Goal: Transaction & Acquisition: Purchase product/service

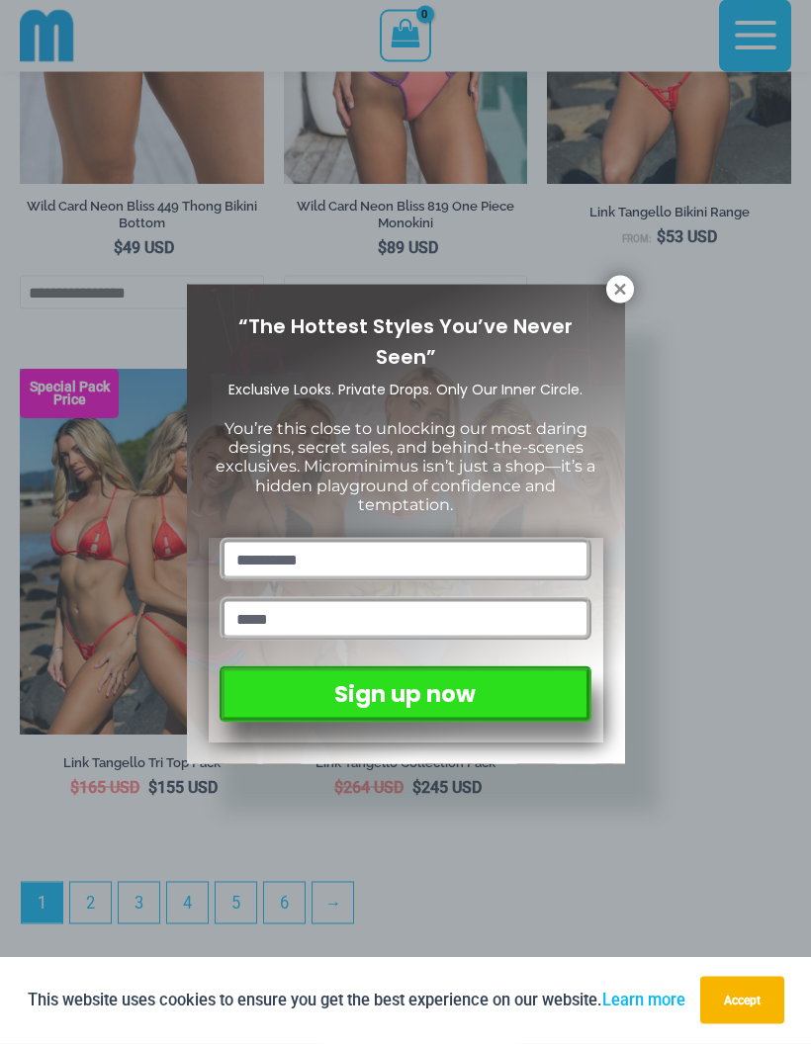
scroll to position [5805, 0]
click at [628, 286] on icon at bounding box center [620, 290] width 18 height 18
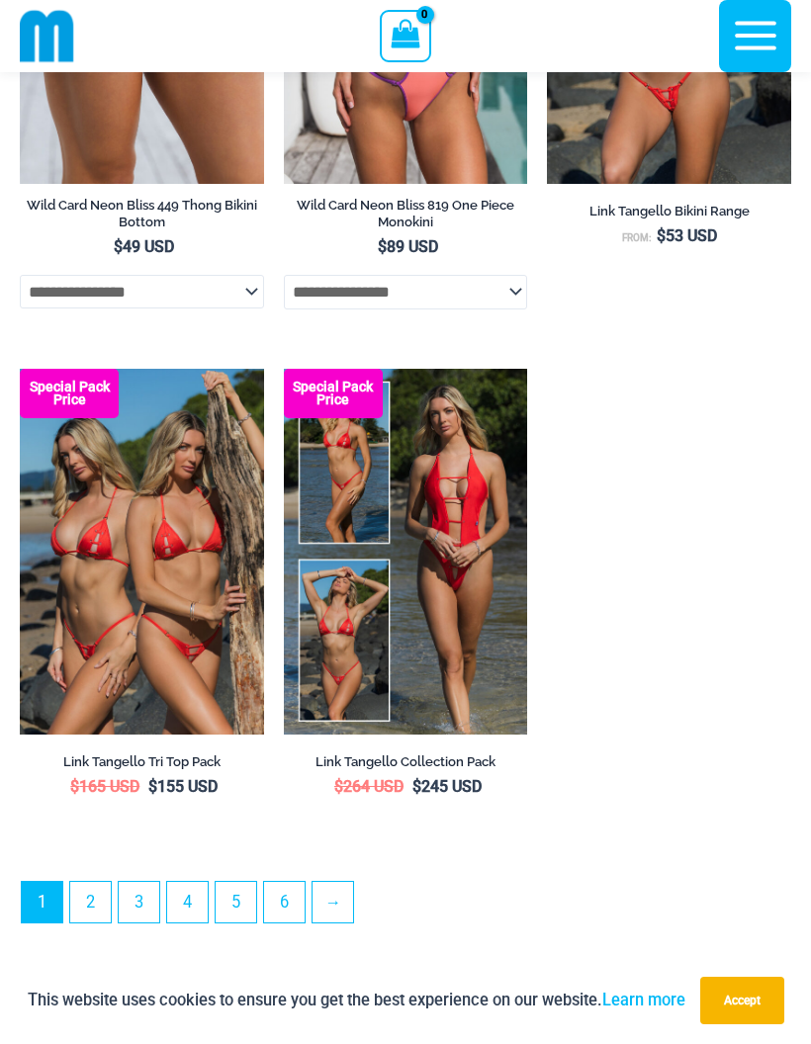
click at [351, 923] on link "→" at bounding box center [333, 902] width 41 height 41
click at [347, 882] on link "→" at bounding box center [333, 902] width 41 height 41
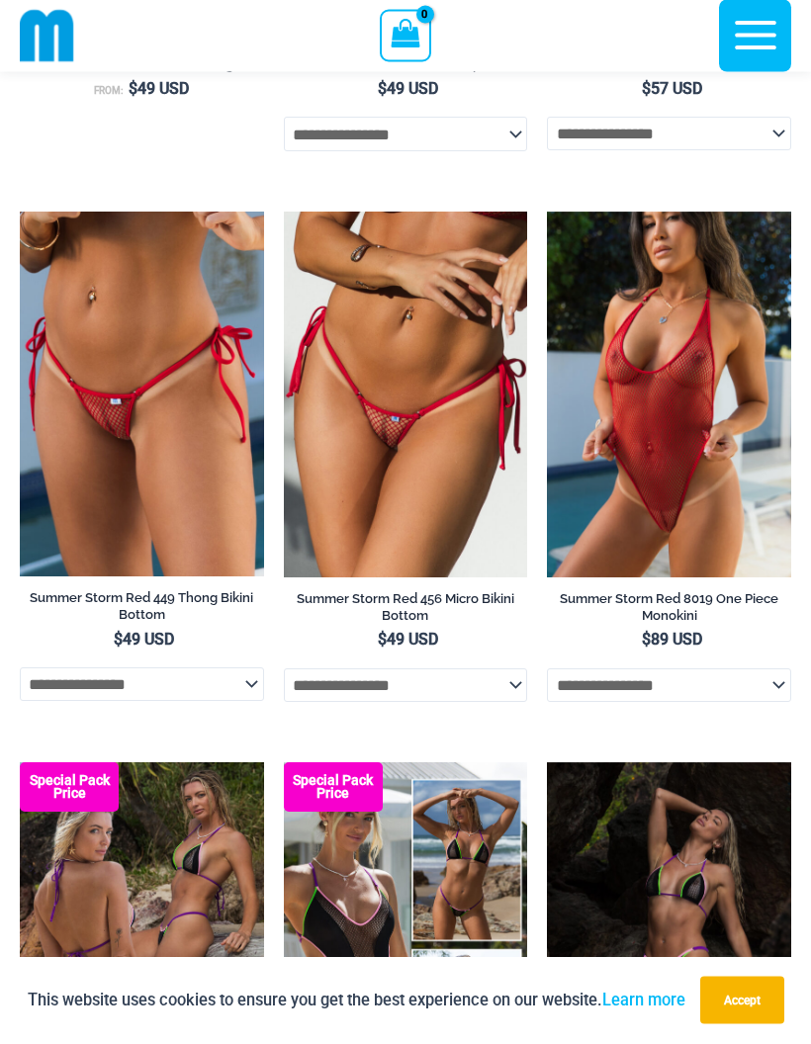
scroll to position [2721, 0]
click at [284, 212] on img at bounding box center [284, 212] width 0 height 0
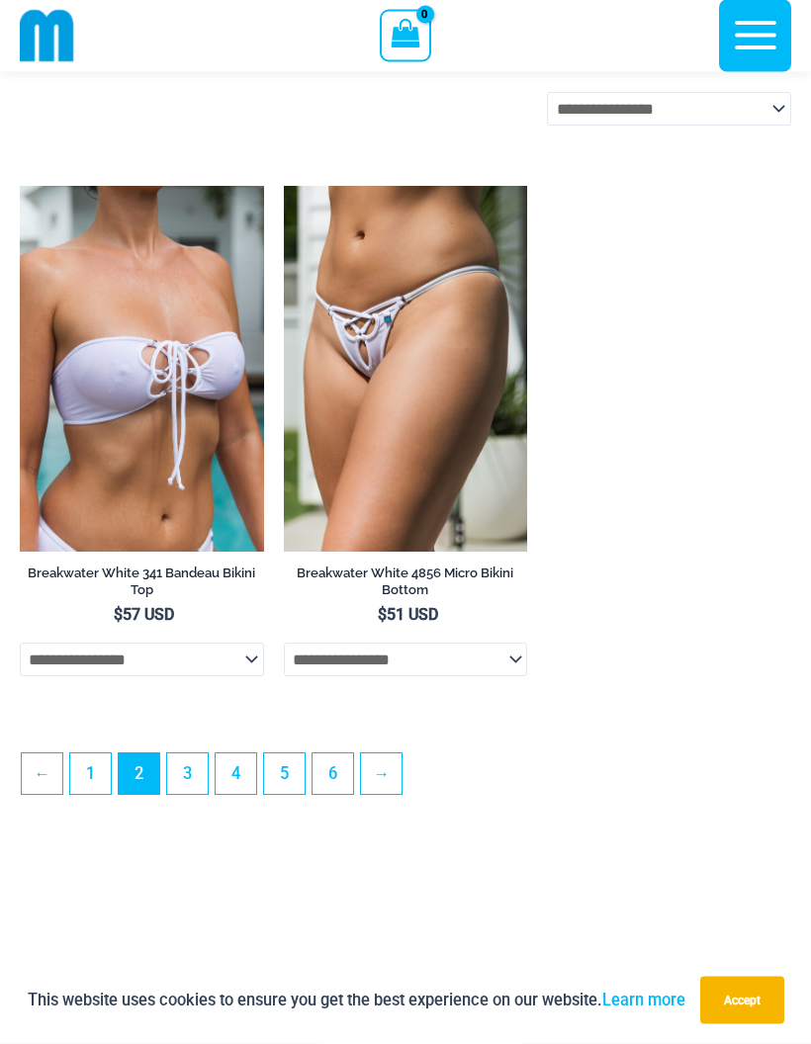
scroll to position [5446, 0]
click at [401, 794] on link "→" at bounding box center [381, 774] width 41 height 41
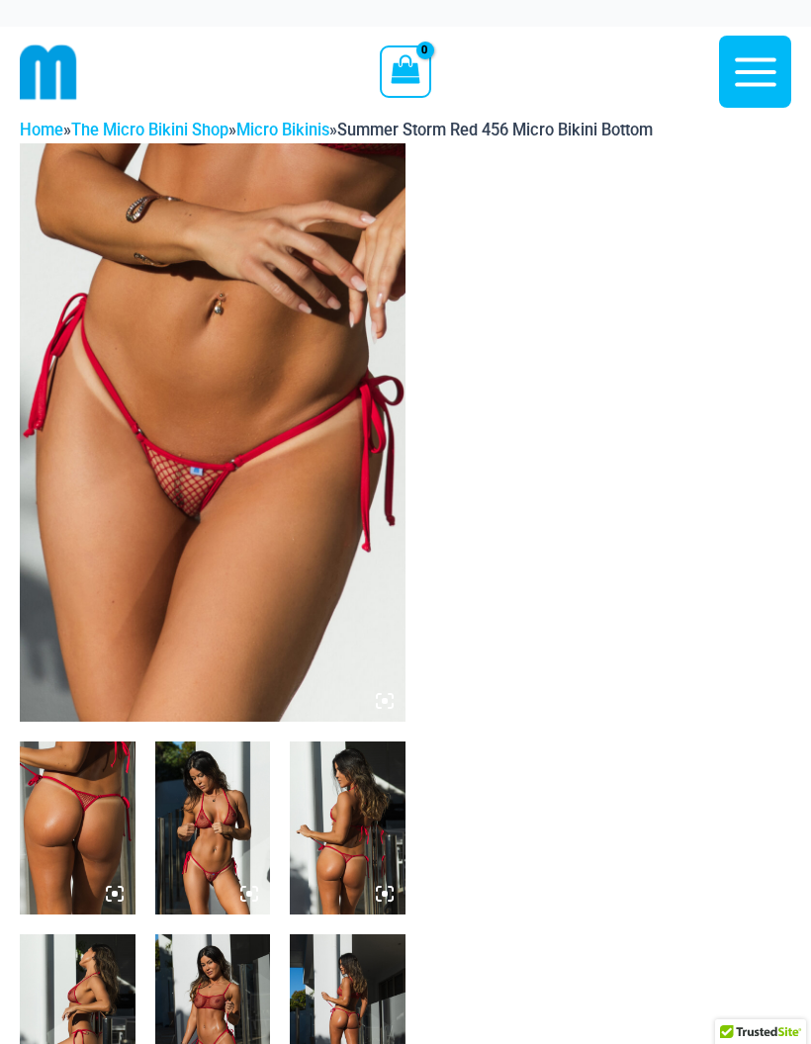
click at [327, 506] on img at bounding box center [213, 432] width 386 height 579
click at [332, 521] on img at bounding box center [213, 432] width 386 height 579
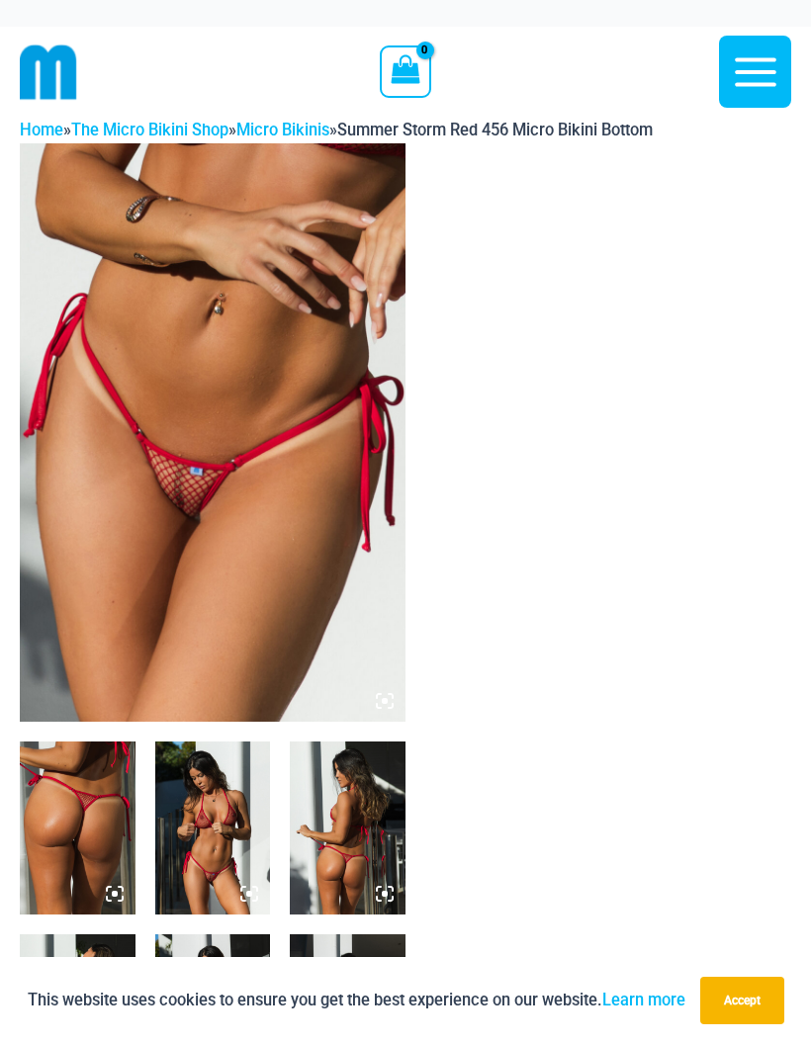
click at [768, 1013] on button "Accept" at bounding box center [742, 1000] width 84 height 47
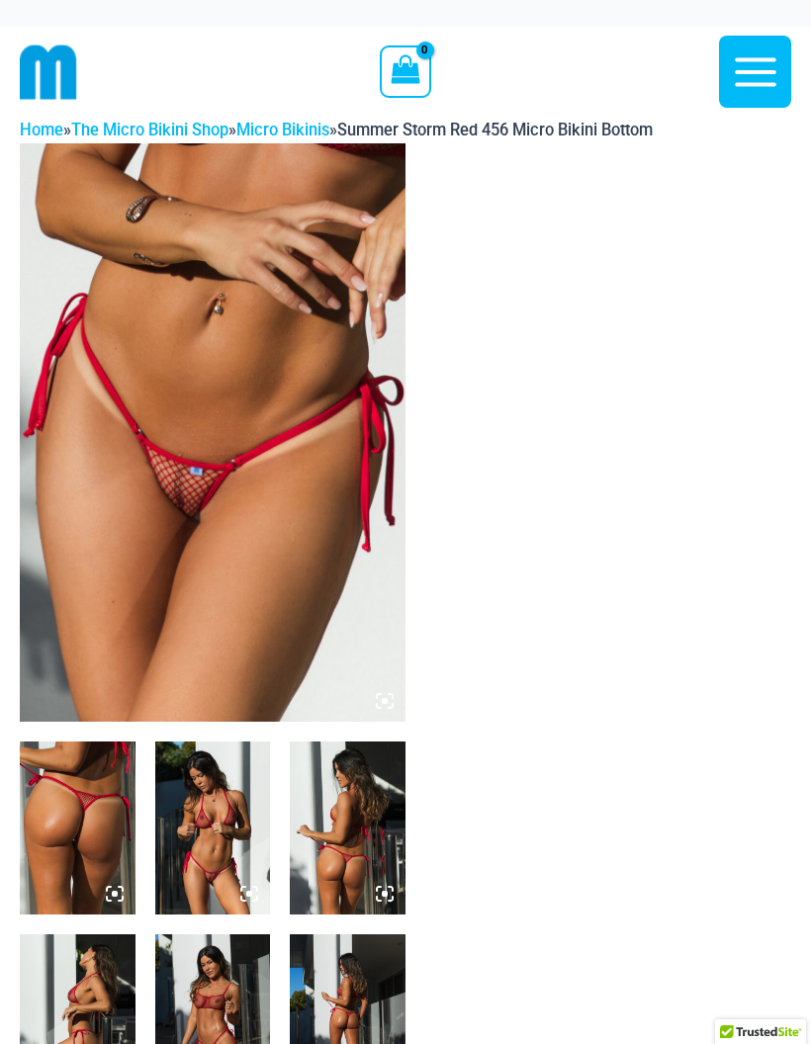
click at [291, 515] on img at bounding box center [213, 432] width 386 height 579
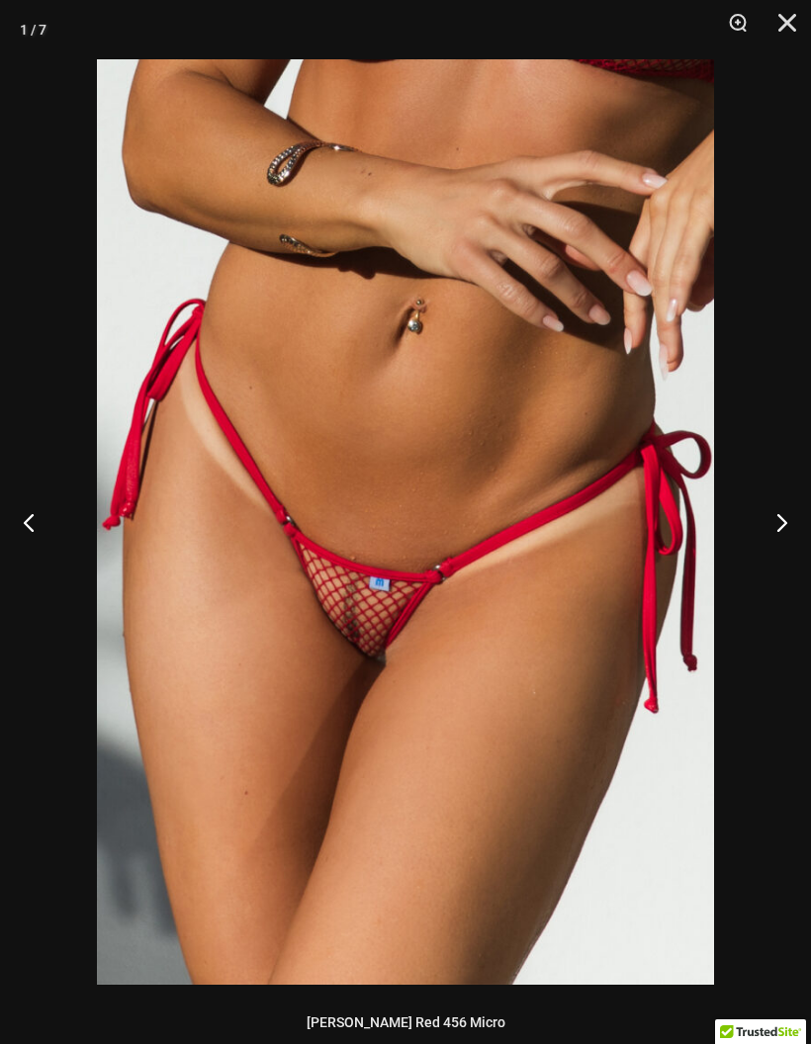
click at [785, 518] on button "Next" at bounding box center [774, 522] width 74 height 99
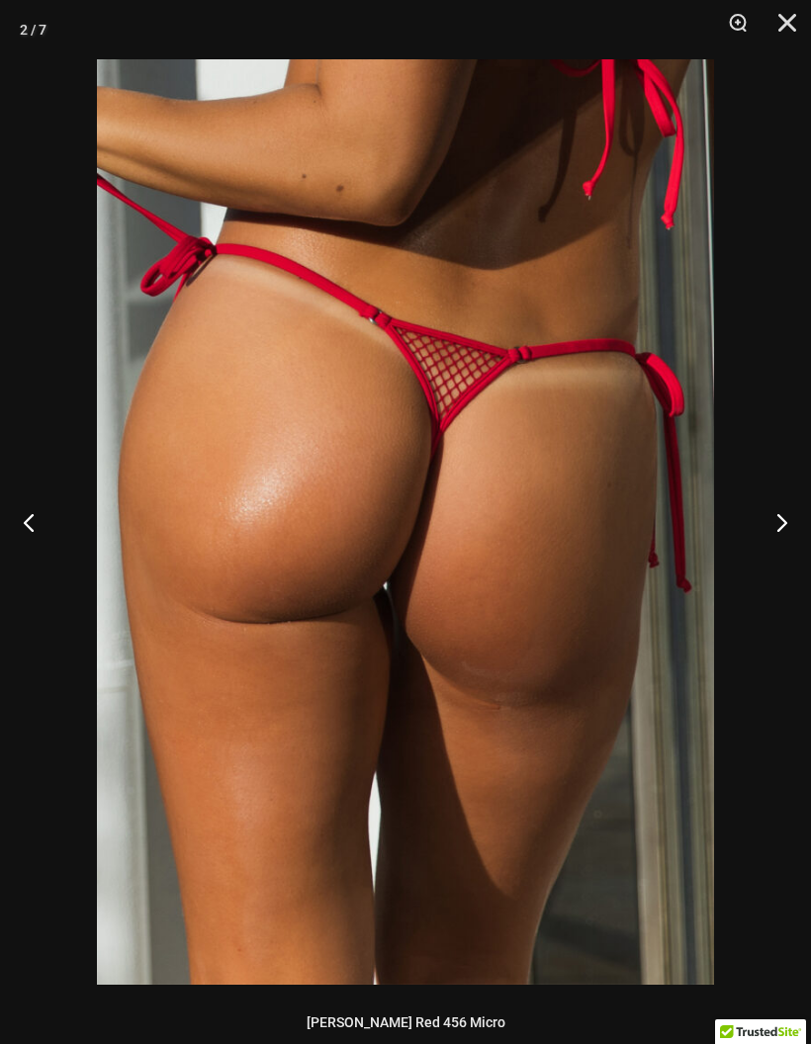
click at [780, 513] on button "Next" at bounding box center [774, 522] width 74 height 99
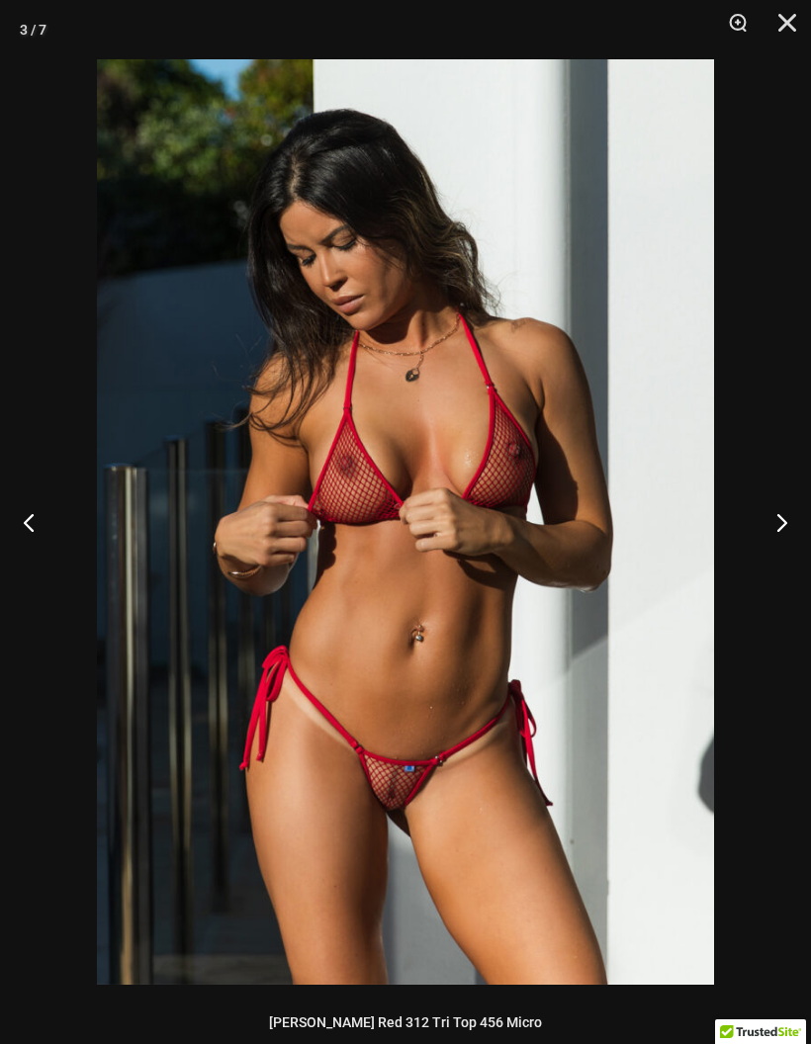
click at [784, 516] on button "Next" at bounding box center [774, 522] width 74 height 99
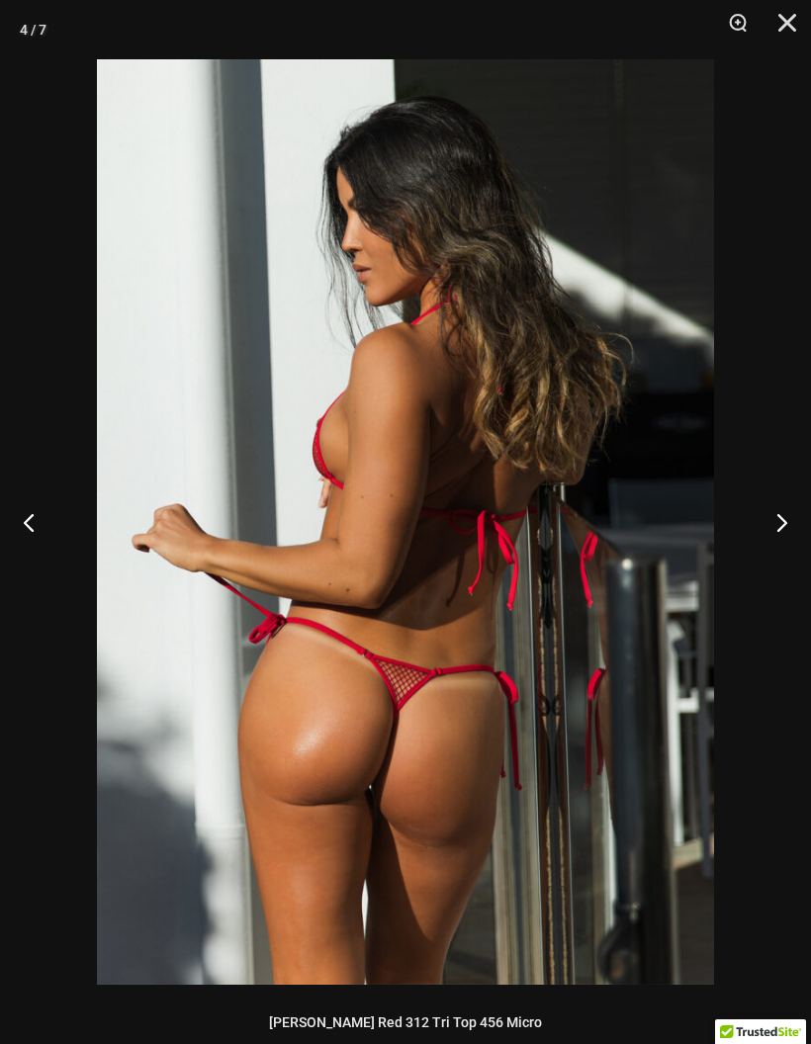
click at [781, 515] on button "Next" at bounding box center [774, 522] width 74 height 99
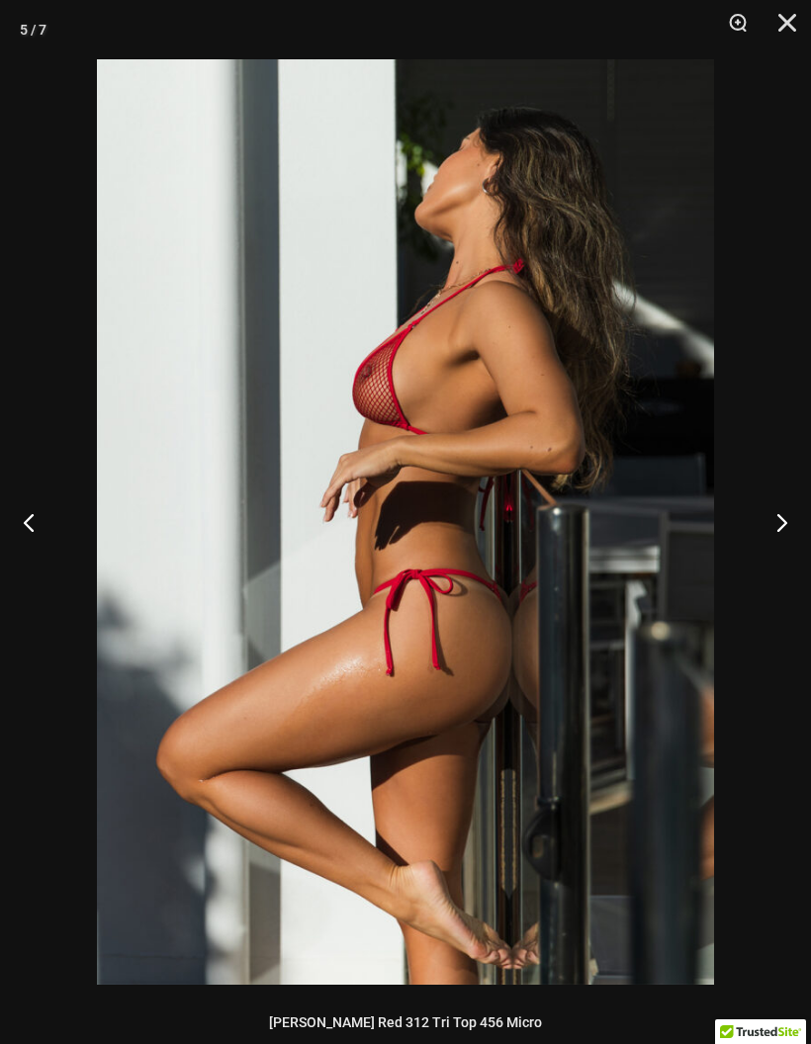
click at [784, 510] on button "Next" at bounding box center [774, 522] width 74 height 99
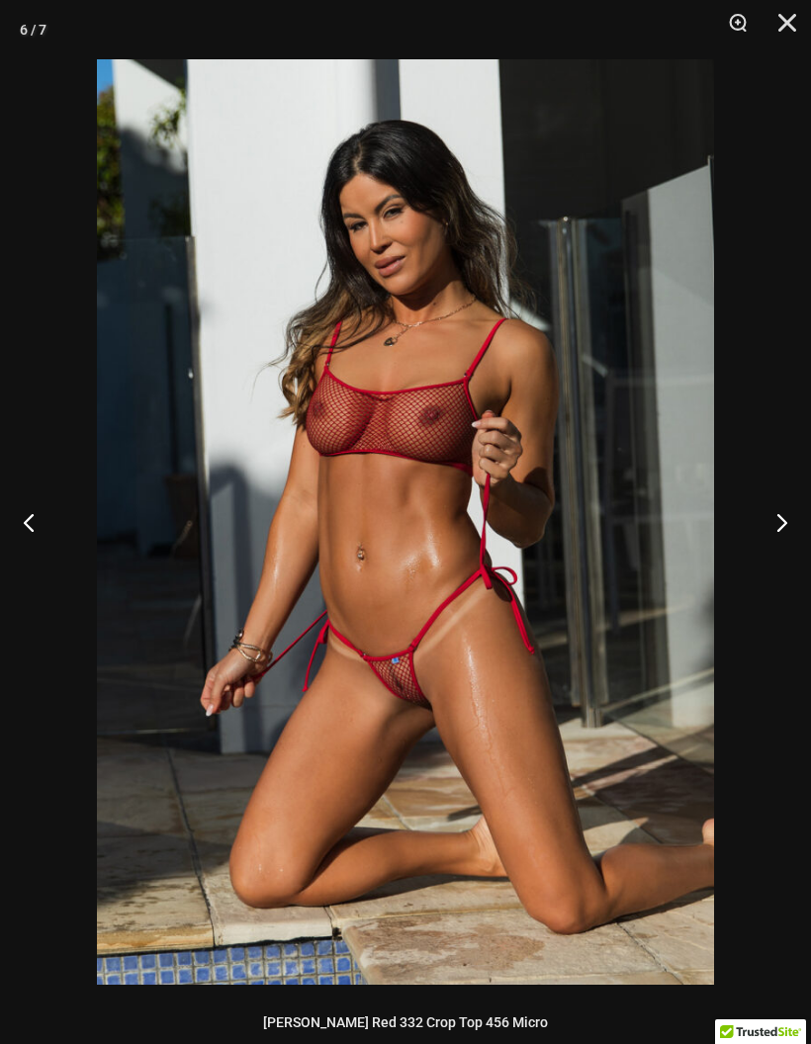
click at [789, 22] on button "Close" at bounding box center [780, 29] width 49 height 59
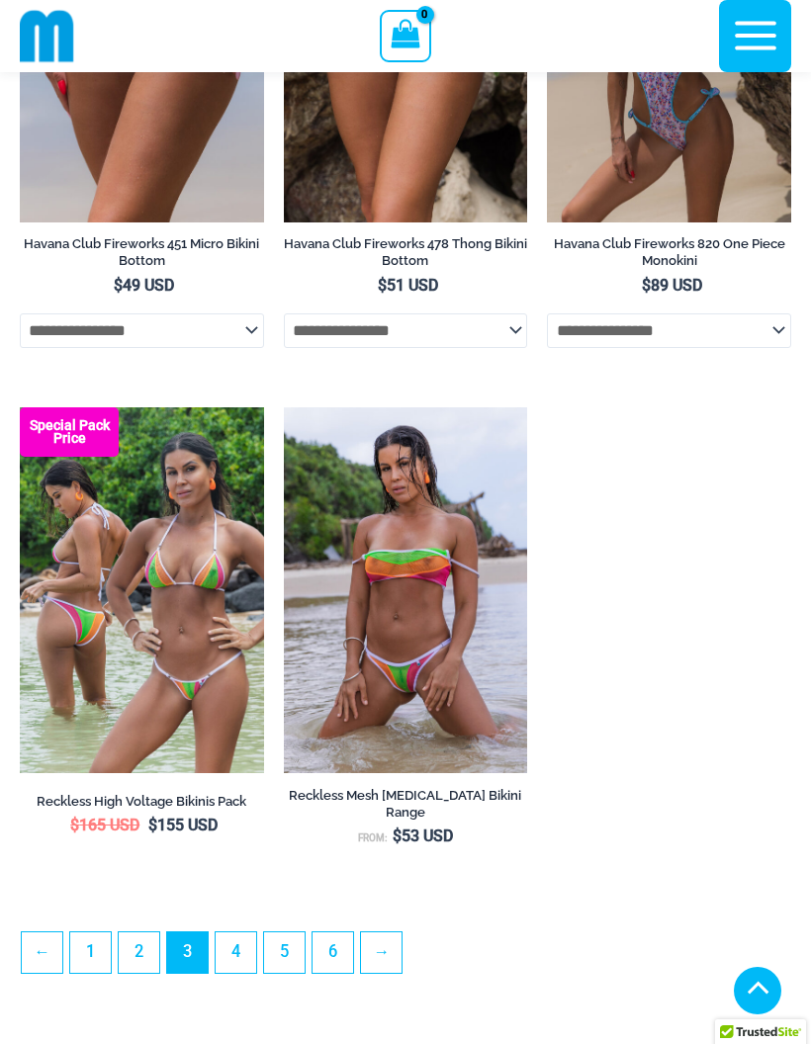
scroll to position [5278, 0]
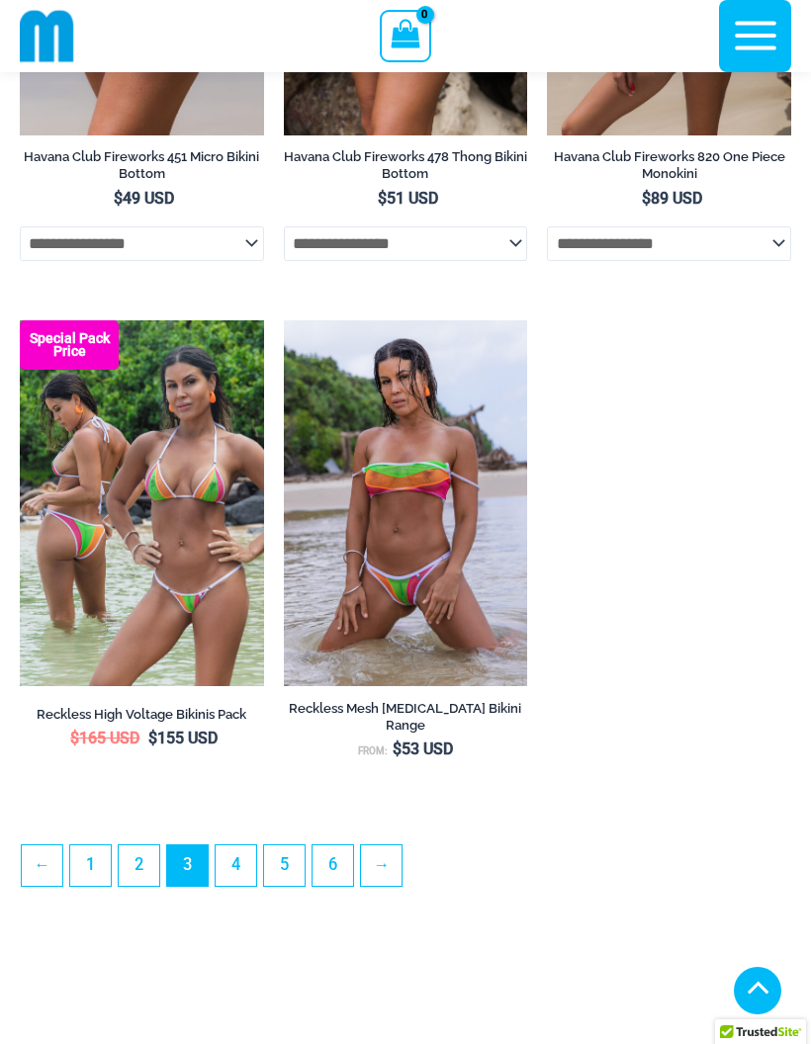
click at [397, 886] on link "→" at bounding box center [381, 866] width 41 height 41
click at [398, 846] on link "→" at bounding box center [381, 866] width 41 height 41
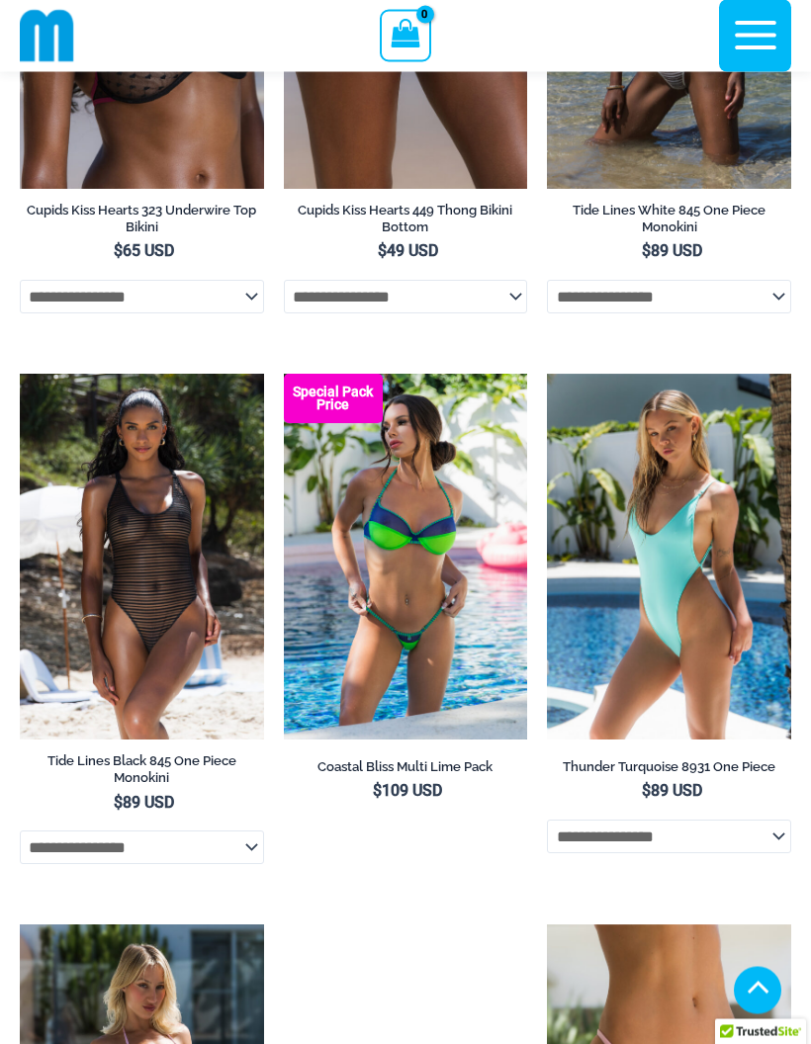
scroll to position [3649, 0]
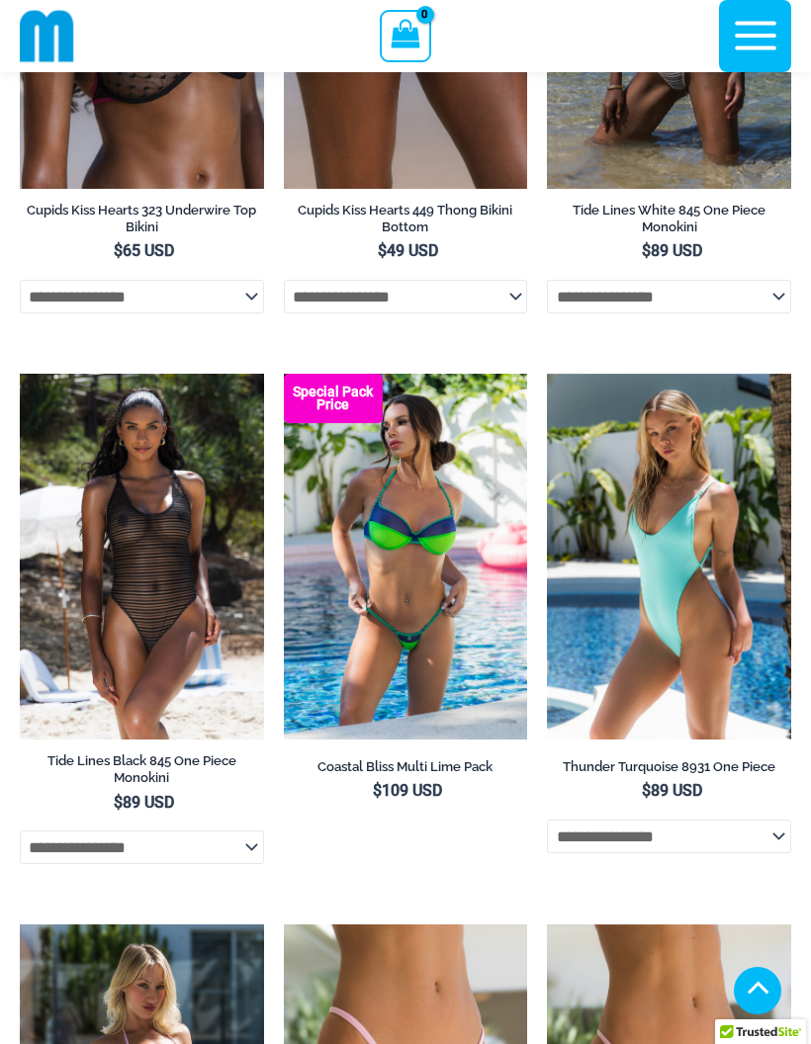
click at [20, 374] on img at bounding box center [20, 374] width 0 height 0
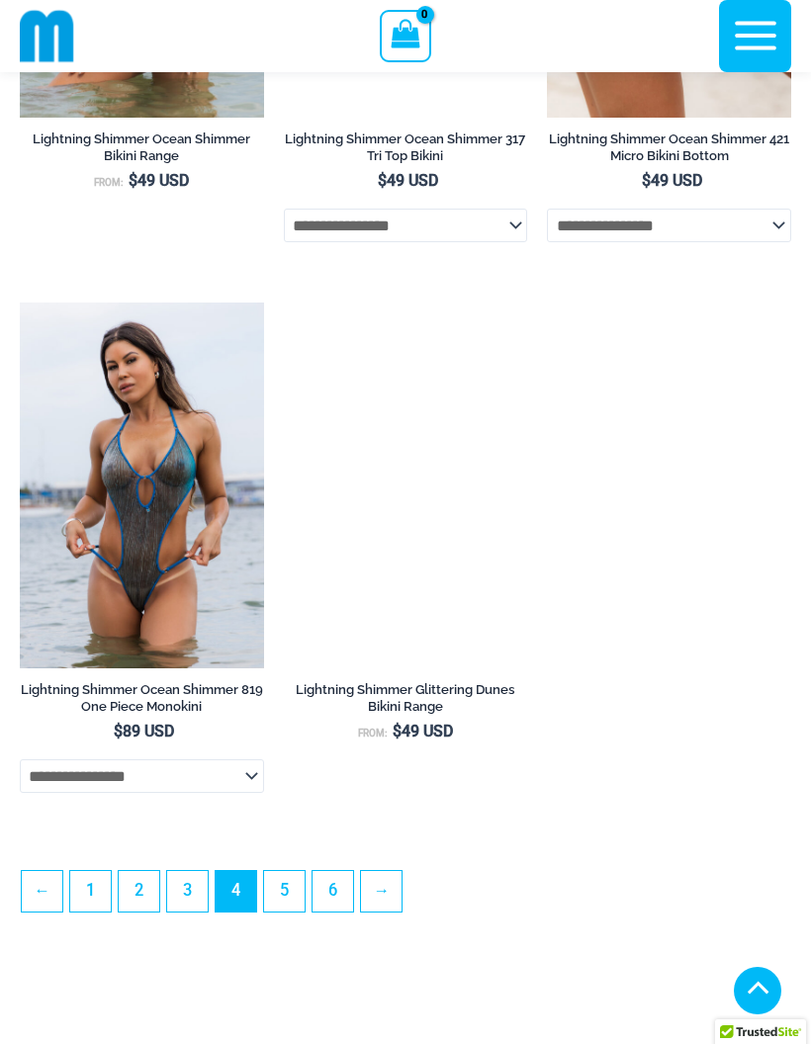
scroll to position [5382, 0]
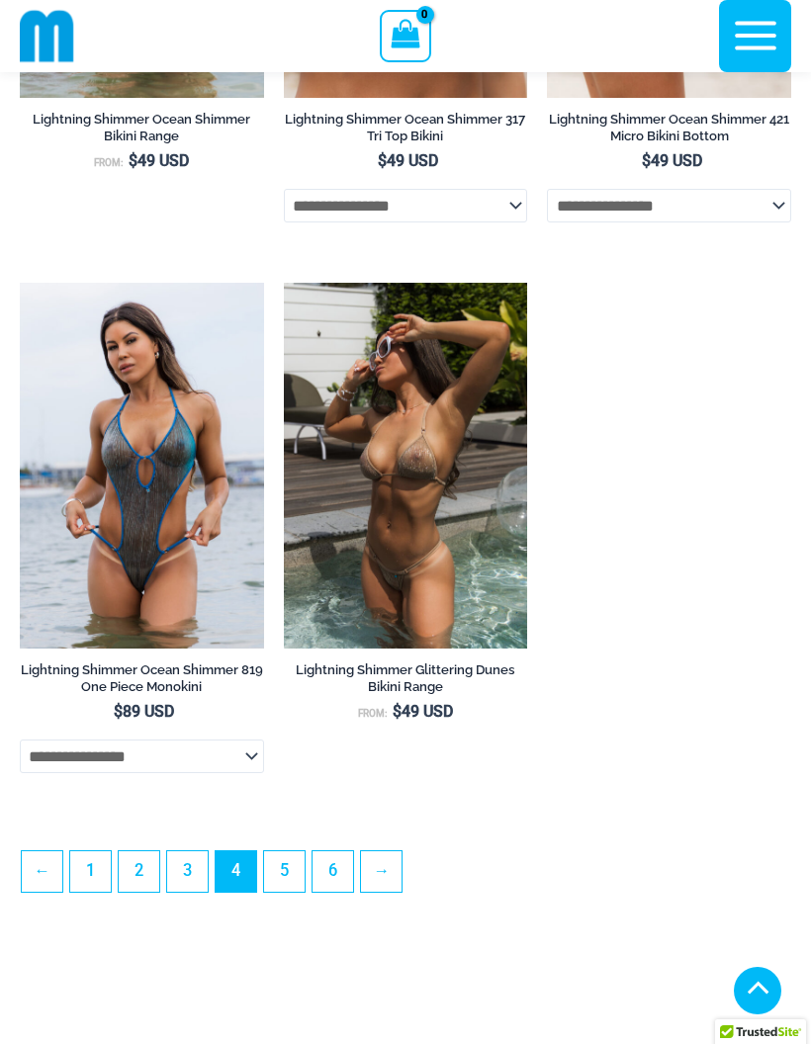
click at [399, 892] on link "→" at bounding box center [381, 872] width 41 height 41
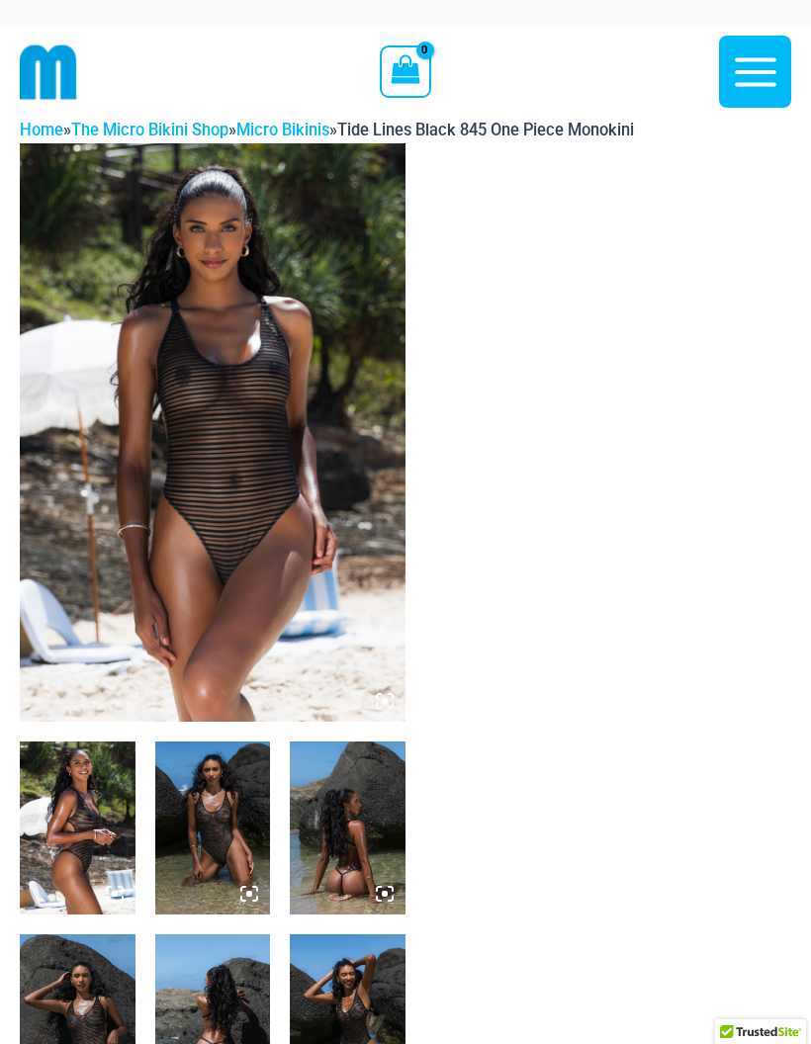
click at [314, 450] on img at bounding box center [213, 432] width 386 height 579
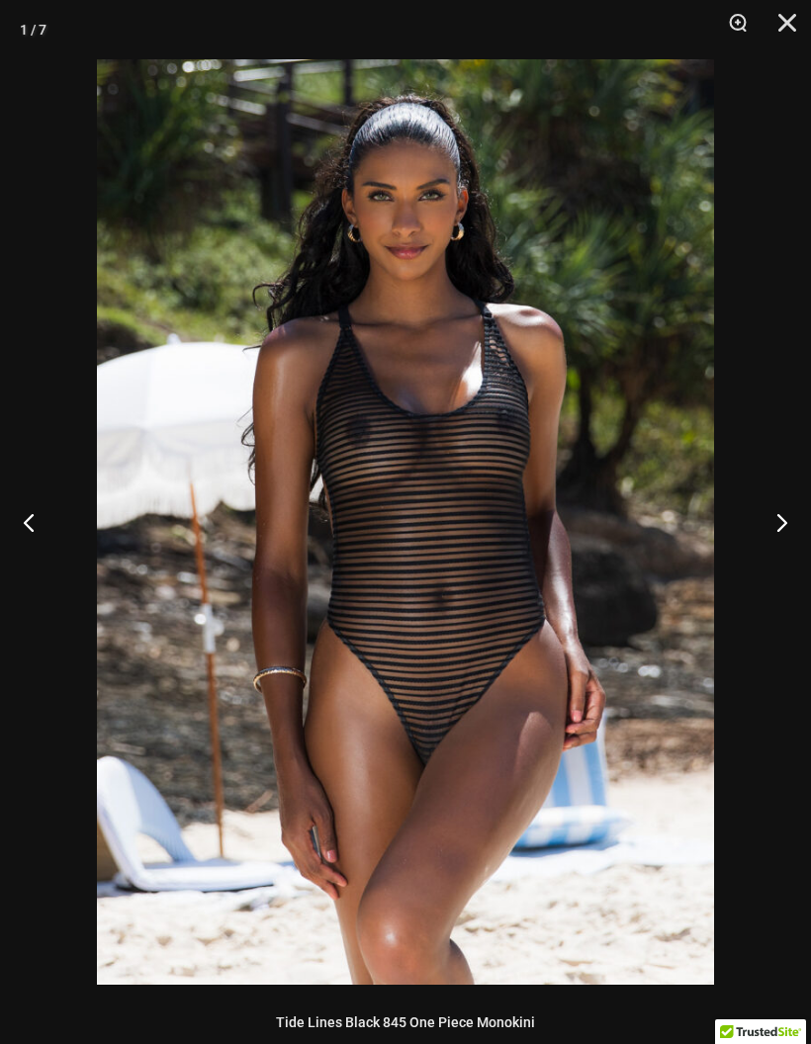
click at [773, 533] on button "Next" at bounding box center [774, 522] width 74 height 99
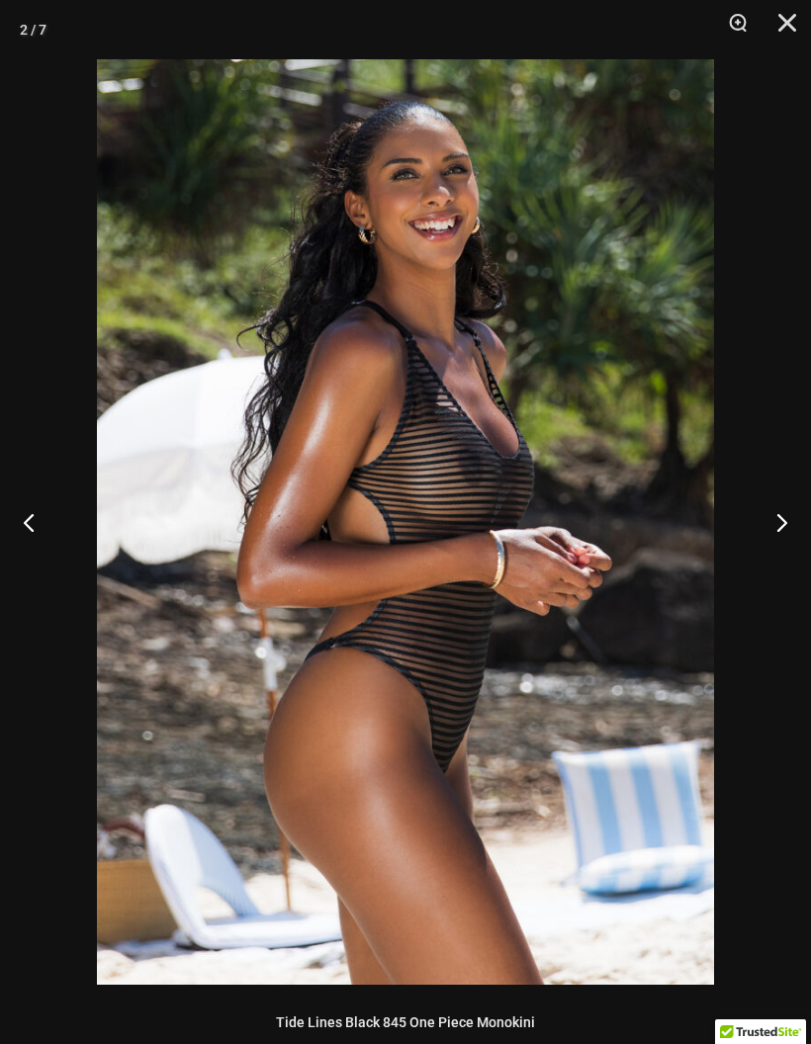
click at [778, 524] on button "Next" at bounding box center [774, 522] width 74 height 99
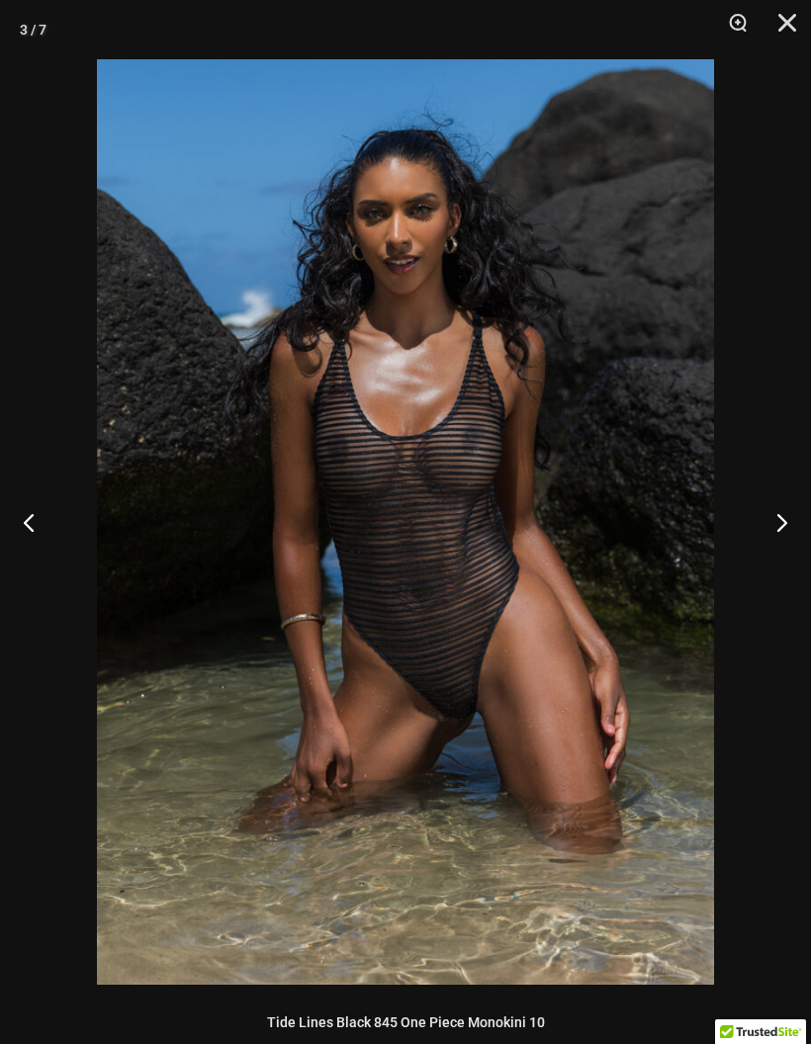
click at [774, 527] on button "Next" at bounding box center [774, 522] width 74 height 99
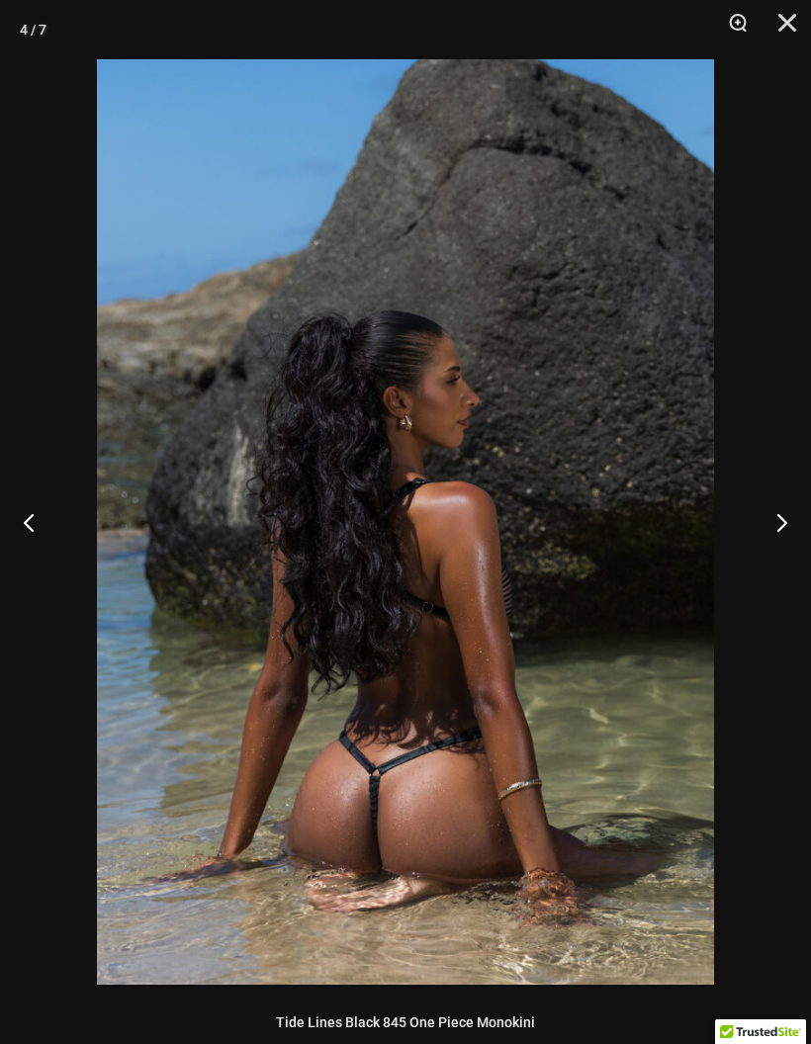
click at [767, 536] on button "Next" at bounding box center [774, 522] width 74 height 99
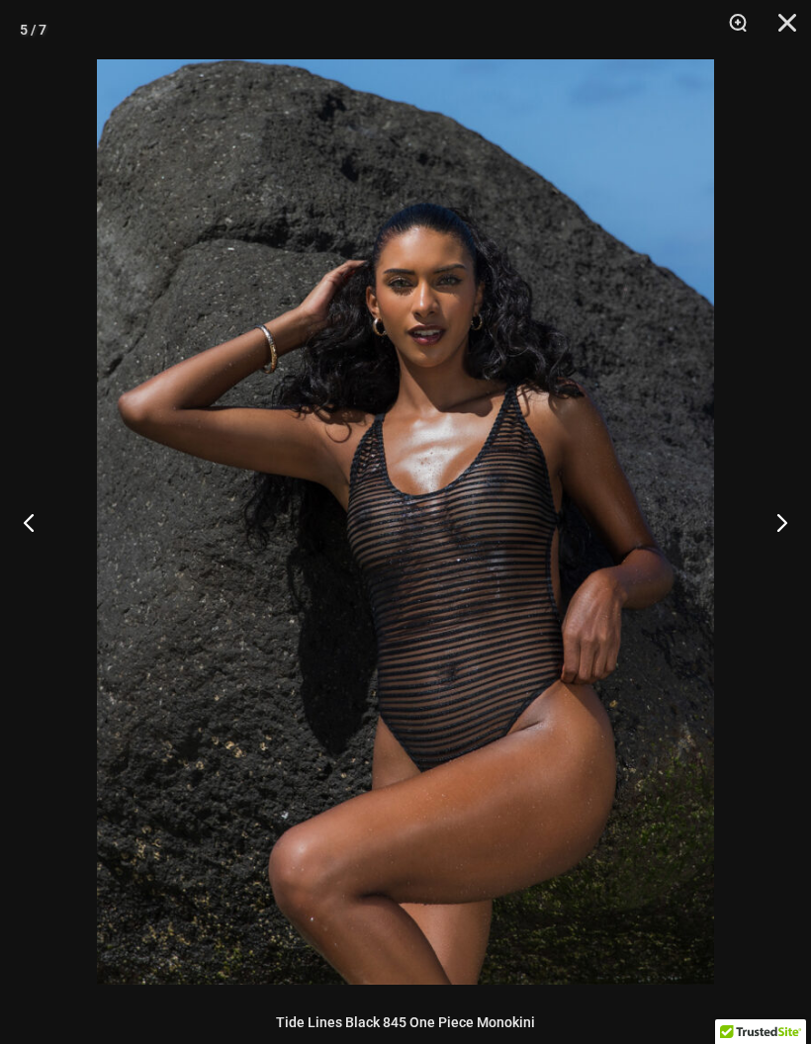
click at [773, 534] on button "Next" at bounding box center [774, 522] width 74 height 99
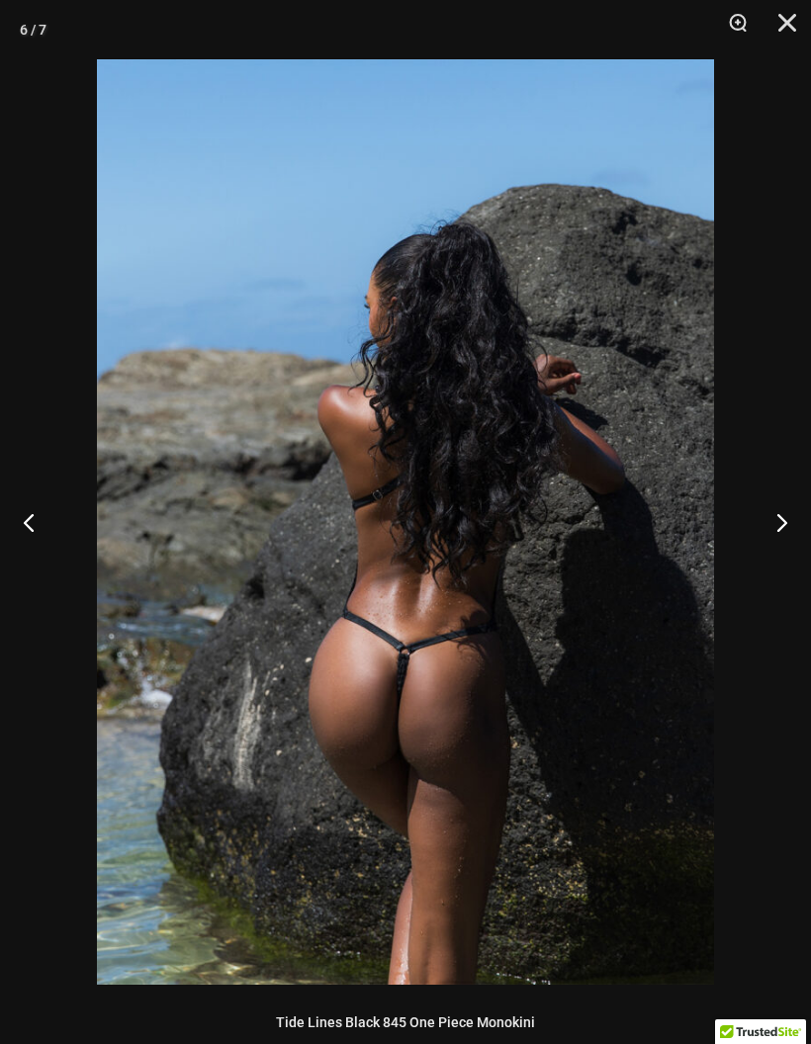
click at [761, 524] on button "Next" at bounding box center [774, 522] width 74 height 99
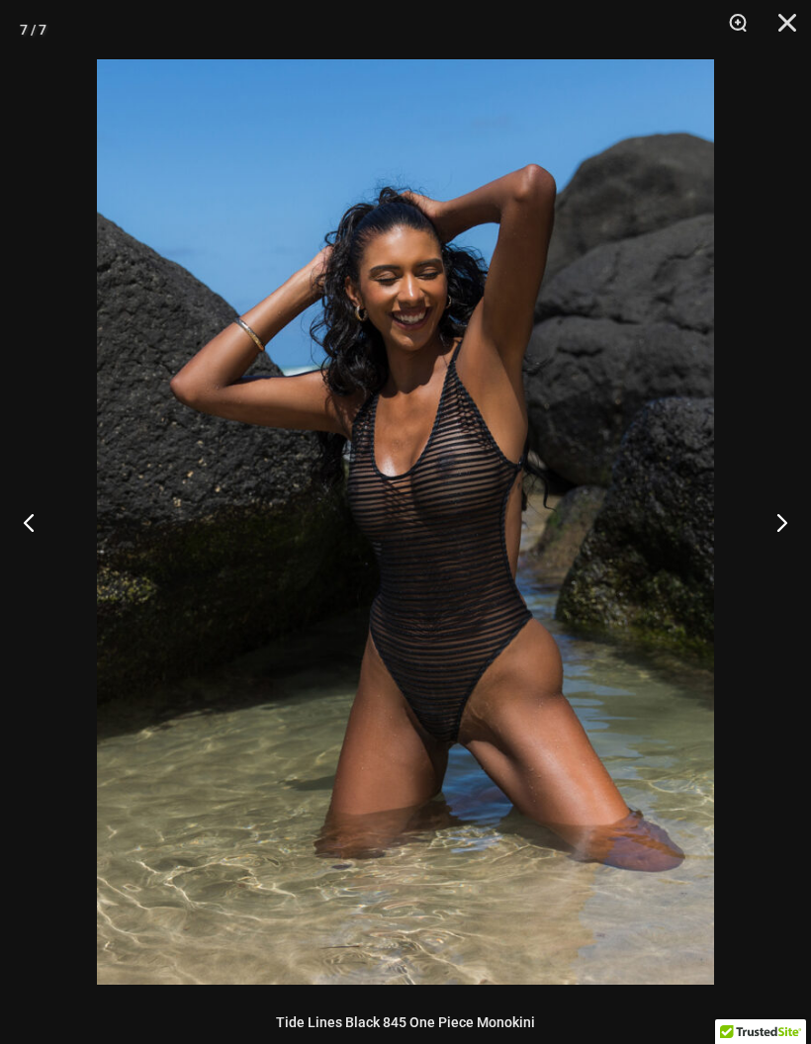
click at [782, 521] on button "Next" at bounding box center [774, 522] width 74 height 99
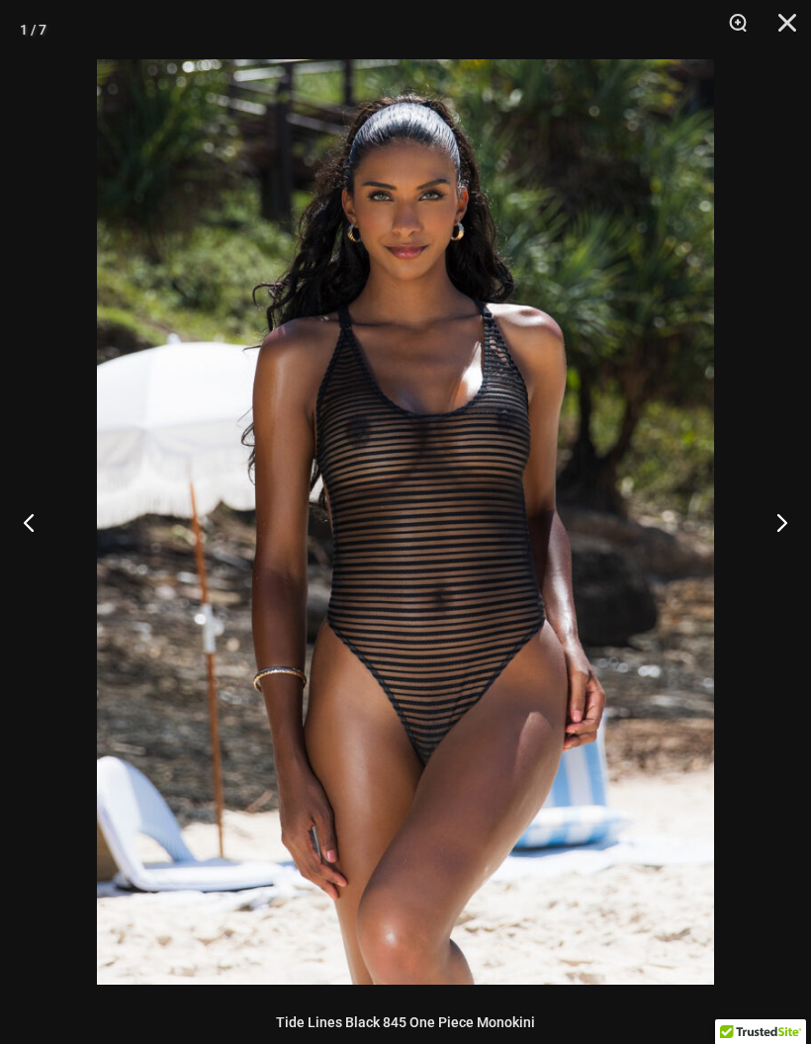
click at [777, 528] on button "Next" at bounding box center [774, 522] width 74 height 99
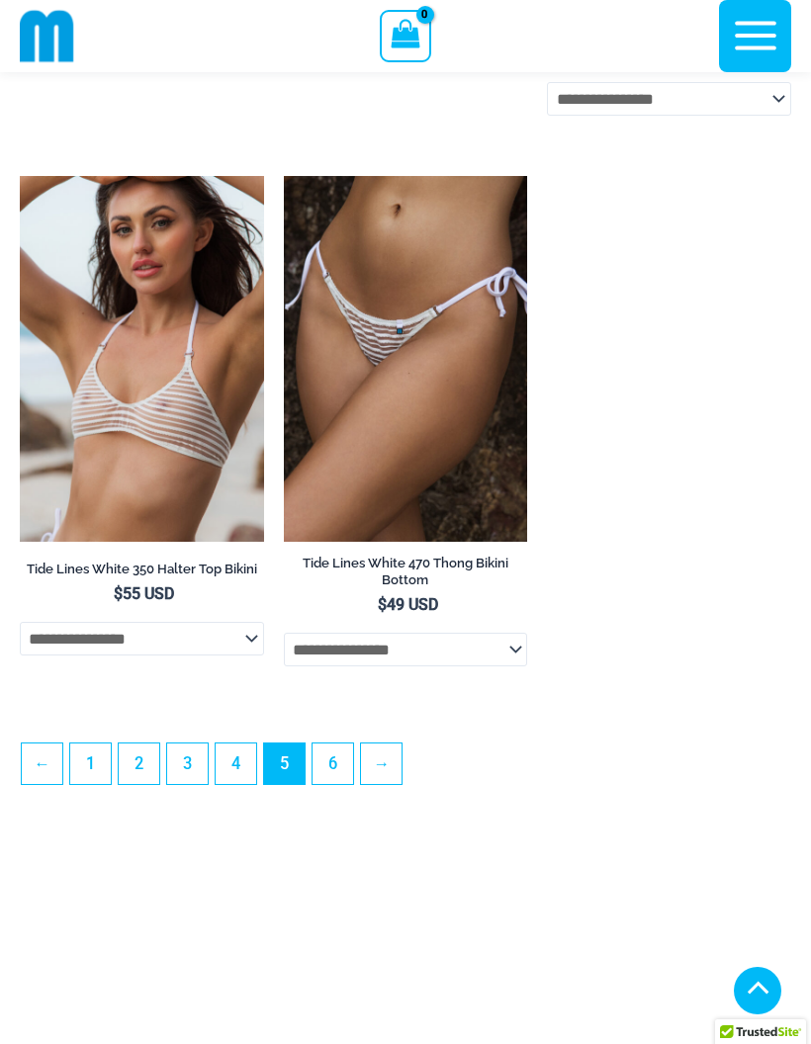
scroll to position [5429, 0]
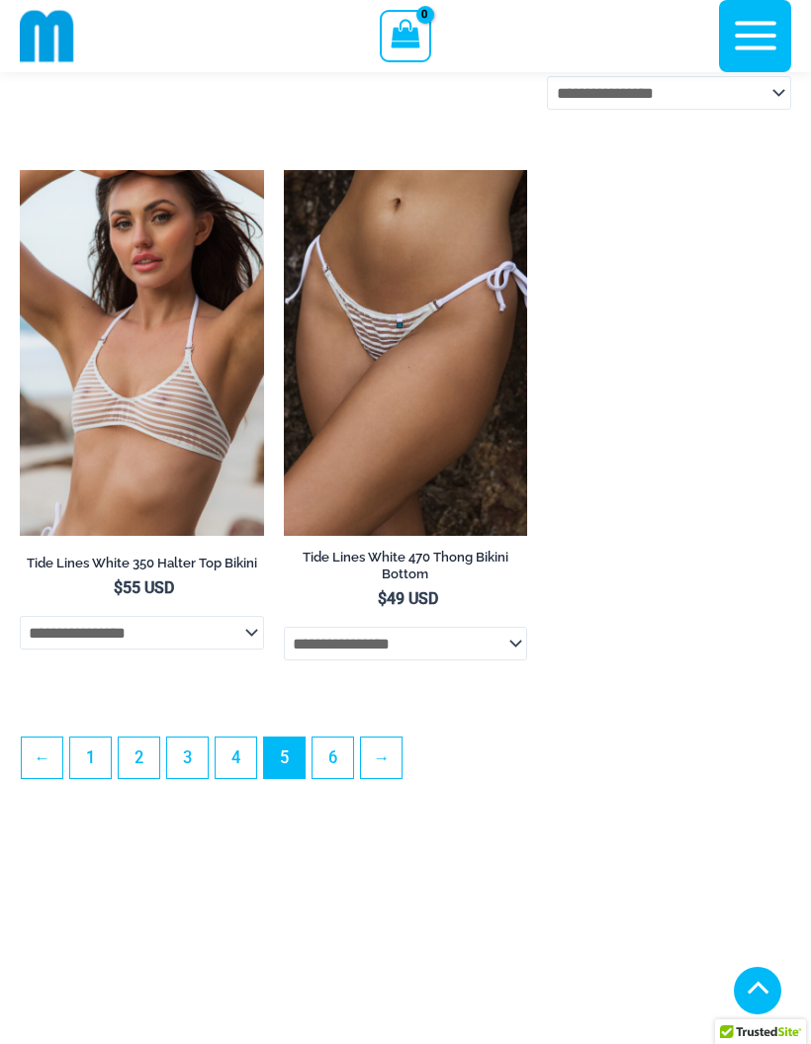
click at [401, 778] on link "→" at bounding box center [381, 758] width 41 height 41
click at [399, 738] on link "→" at bounding box center [381, 758] width 41 height 41
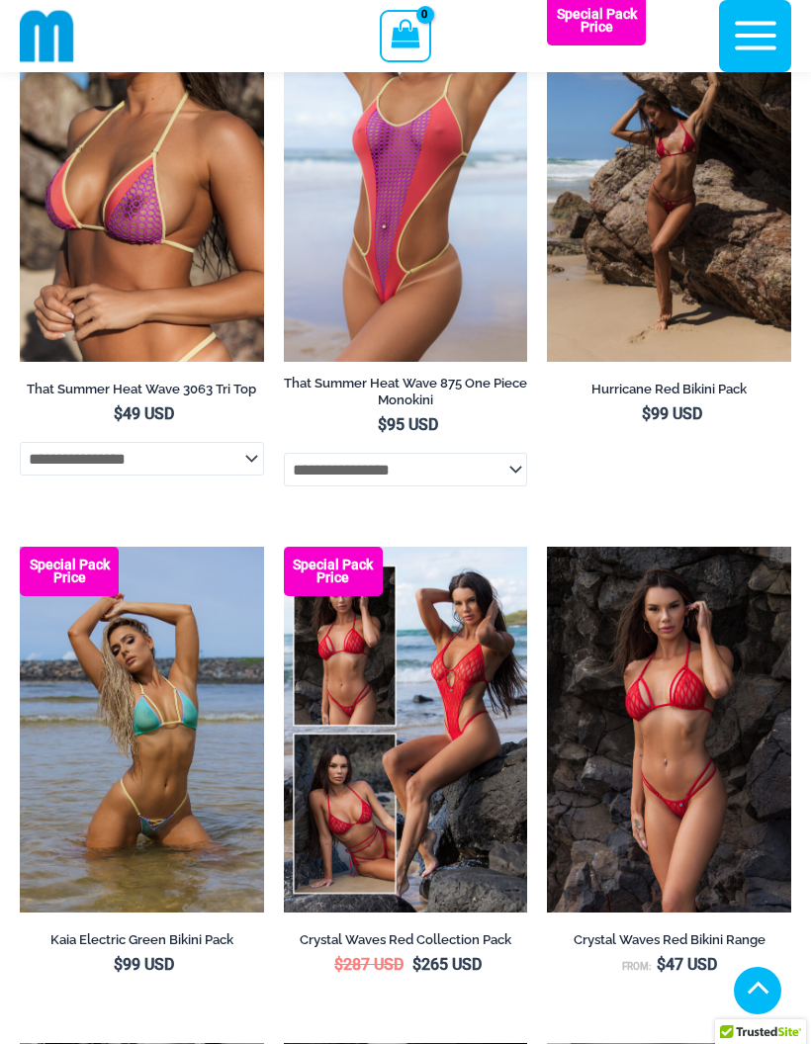
scroll to position [4023, 0]
